Goal: Task Accomplishment & Management: Manage account settings

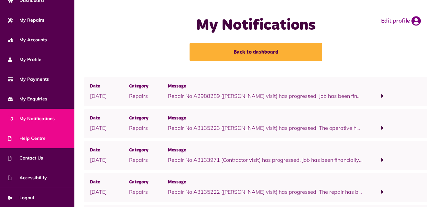
scroll to position [53, 0]
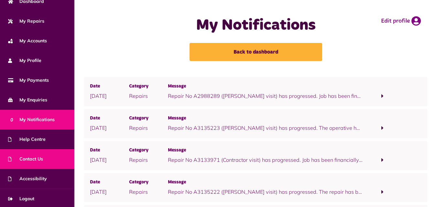
click at [37, 161] on span "Contact Us" at bounding box center [25, 159] width 35 height 7
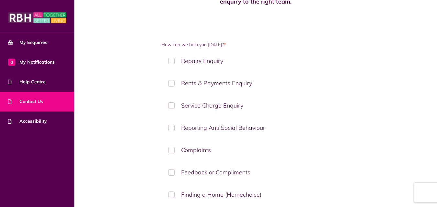
scroll to position [71, 0]
click at [206, 54] on label "Repairs Enquiry" at bounding box center [255, 60] width 189 height 19
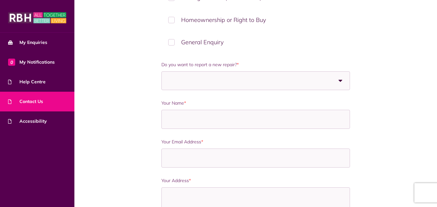
scroll to position [268, 0]
click at [208, 75] on span at bounding box center [212, 80] width 89 height 18
click at [151, 93] on div "How can we help you today? * Repairs Enquiry Rents & Payments Enquiry Service C…" at bounding box center [255, 110] width 283 height 532
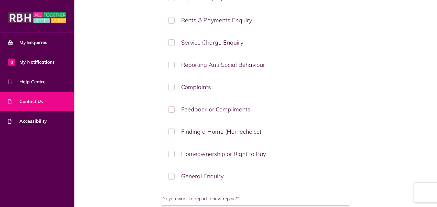
scroll to position [0, 0]
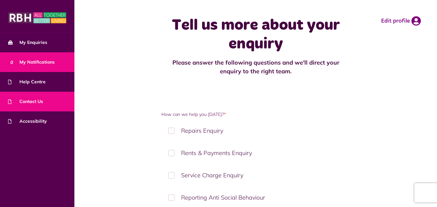
click at [62, 65] on link "0 My Notifications" at bounding box center [37, 62] width 74 height 20
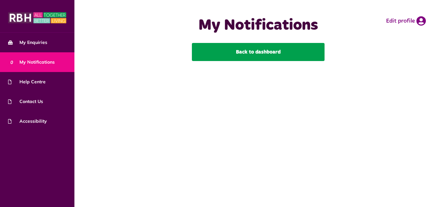
click at [247, 56] on link "Back to dashboard" at bounding box center [258, 52] width 133 height 18
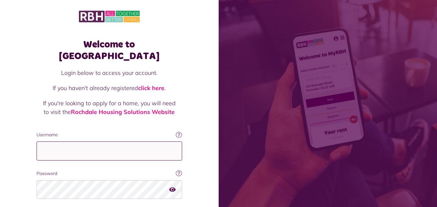
type input "**********"
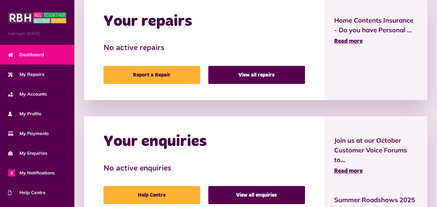
scroll to position [346, 0]
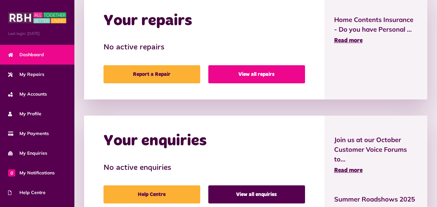
click at [263, 81] on link "View all repairs" at bounding box center [256, 74] width 97 height 18
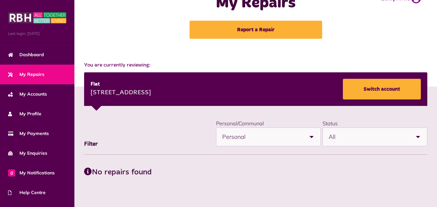
scroll to position [24, 0]
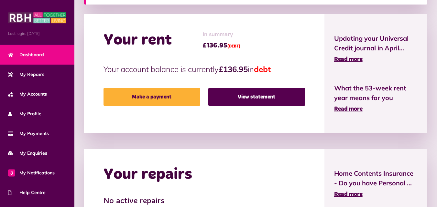
scroll to position [192, 0]
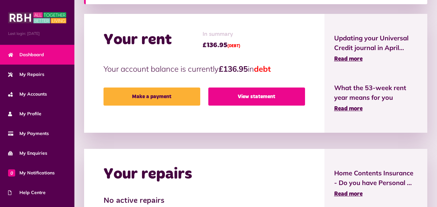
click at [239, 95] on link "View statement" at bounding box center [256, 97] width 97 height 18
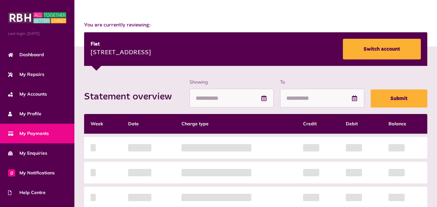
scroll to position [62, 0]
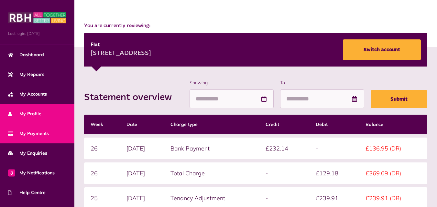
click at [57, 106] on link "My Profile" at bounding box center [37, 114] width 74 height 20
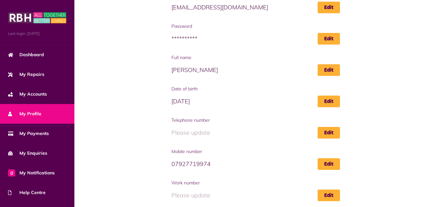
scroll to position [74, 0]
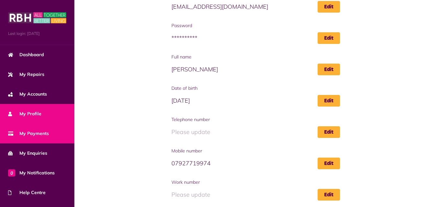
click at [55, 133] on link "My Payments" at bounding box center [37, 134] width 74 height 20
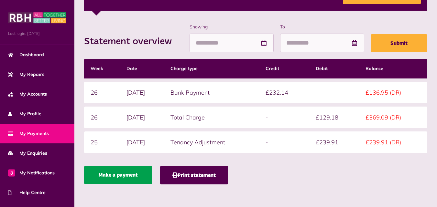
scroll to position [117, 0]
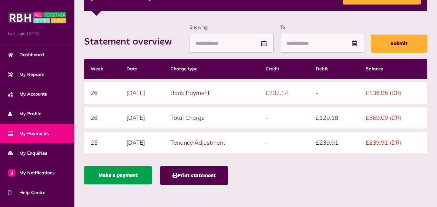
click at [108, 170] on link "Make a payment" at bounding box center [118, 176] width 68 height 18
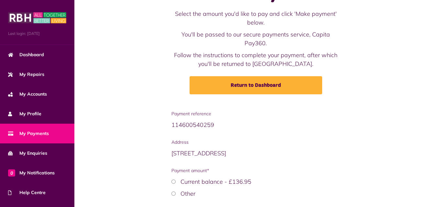
scroll to position [78, 0]
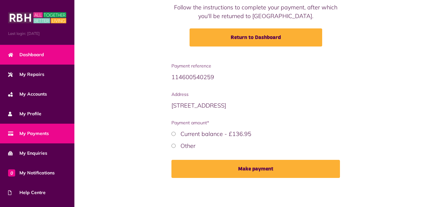
click at [45, 54] on link "Dashboard" at bounding box center [37, 55] width 74 height 20
